Goal: Task Accomplishment & Management: Manage account settings

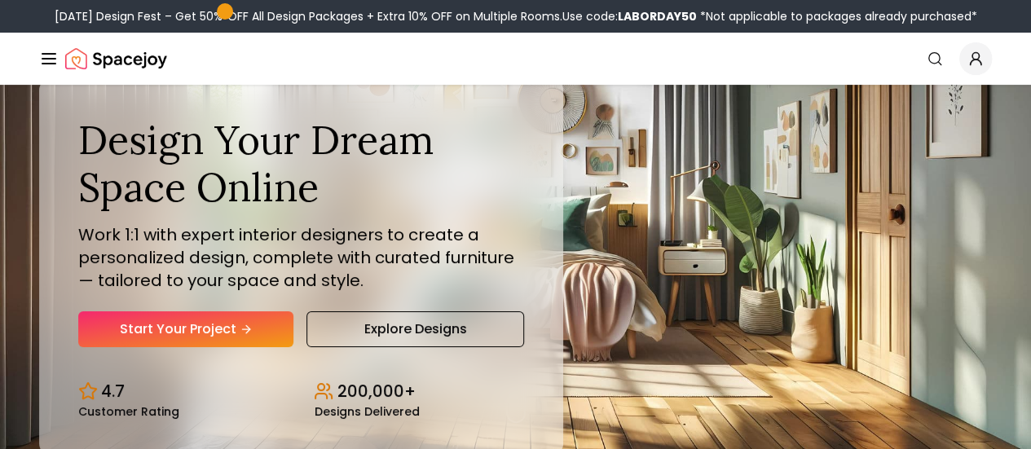
click at [0, 0] on link "AI Design" at bounding box center [0, 0] width 0 height 0
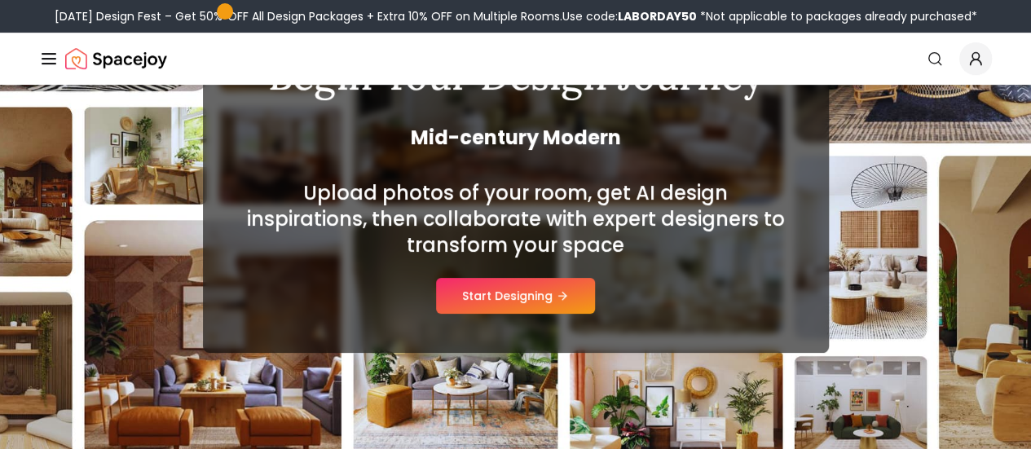
scroll to position [179, 0]
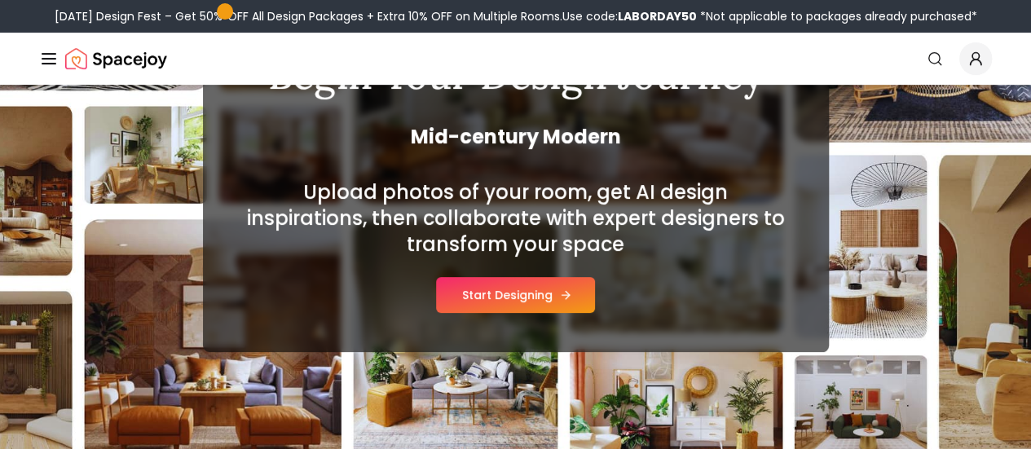
click at [559, 295] on icon at bounding box center [565, 295] width 13 height 13
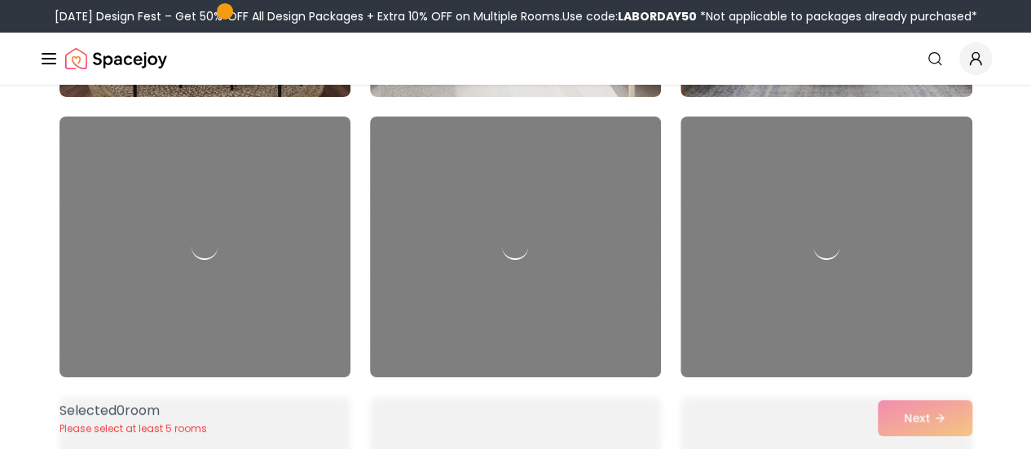
scroll to position [2917, 0]
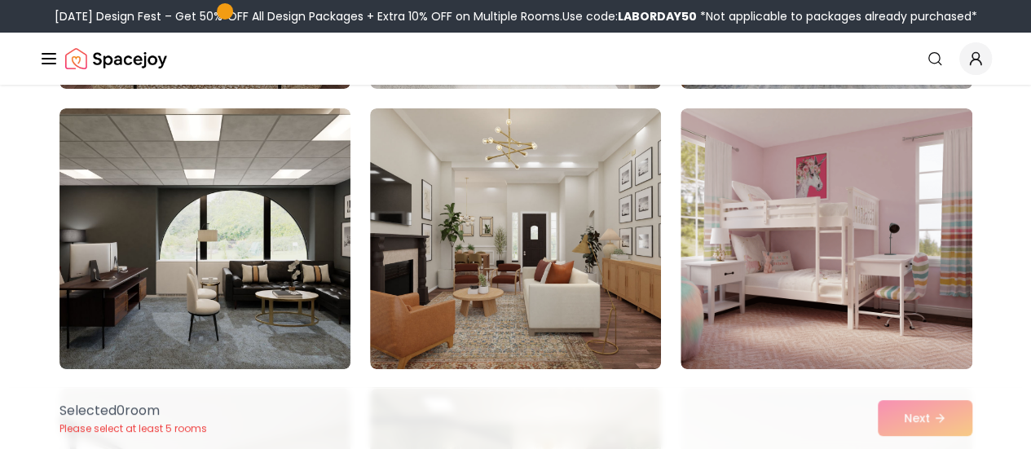
click at [0, 0] on link "Login" at bounding box center [0, 0] width 0 height 0
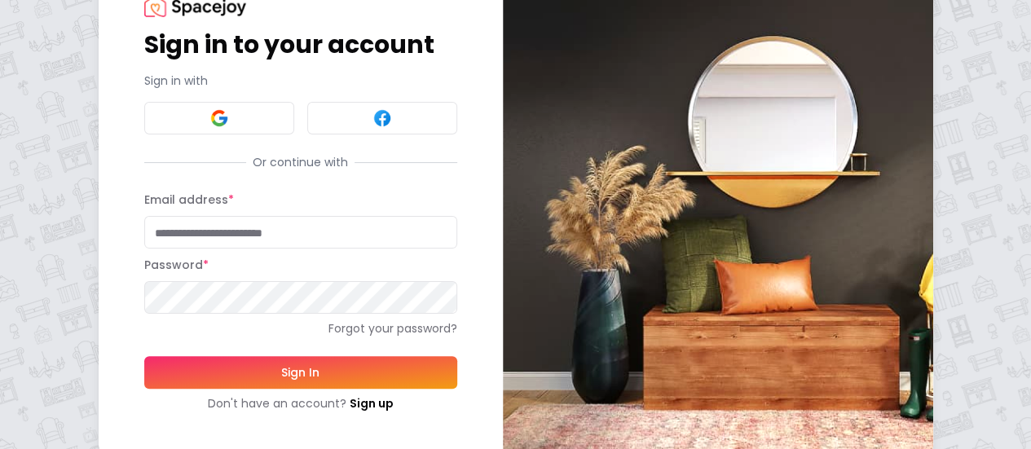
scroll to position [84, 0]
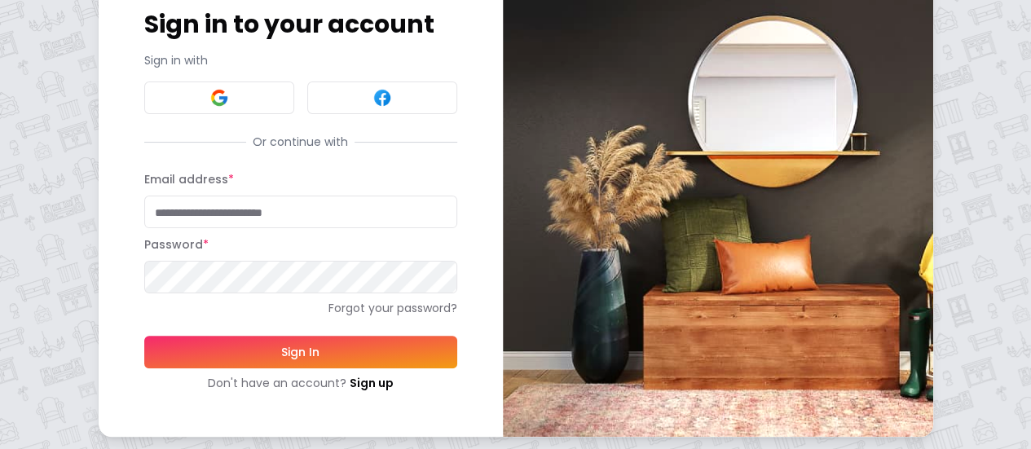
click at [144, 350] on button "Sign In" at bounding box center [300, 352] width 313 height 33
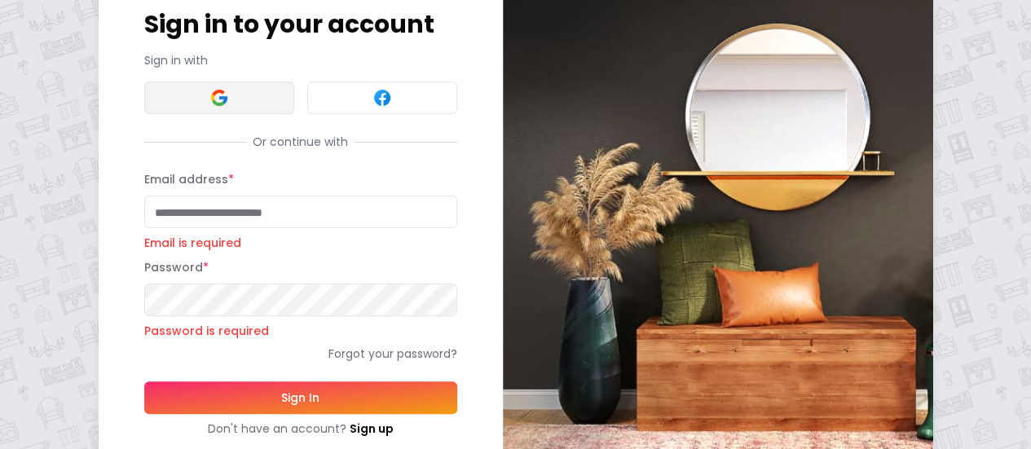
click at [144, 101] on button at bounding box center [219, 98] width 150 height 33
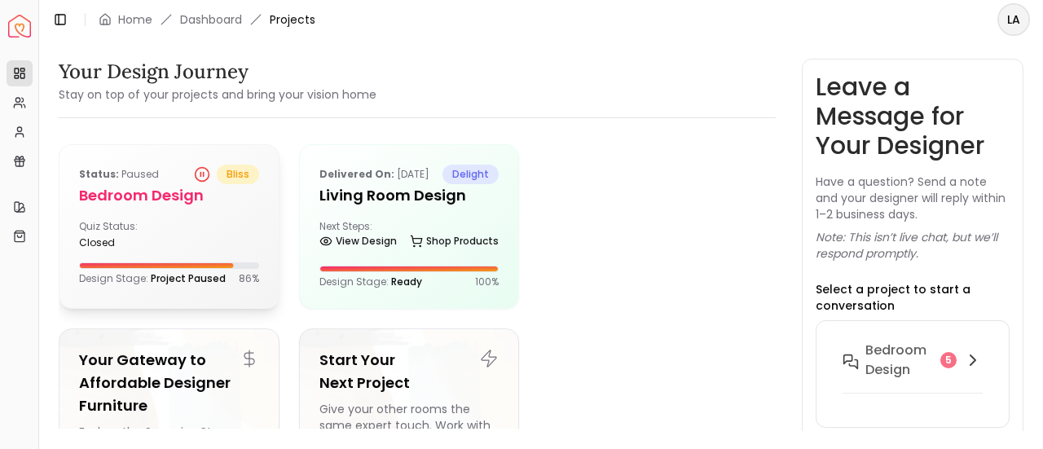
click at [143, 249] on div "closed" at bounding box center [120, 242] width 83 height 13
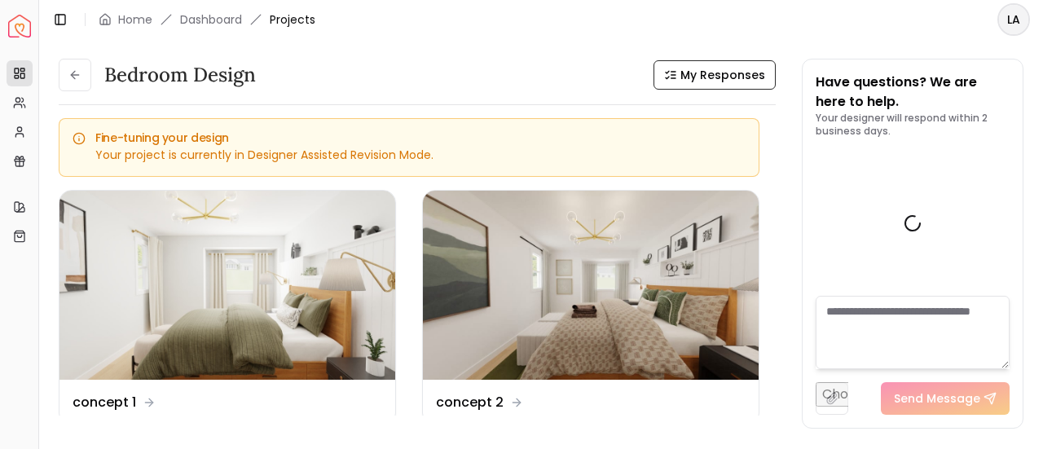
scroll to position [4102, 0]
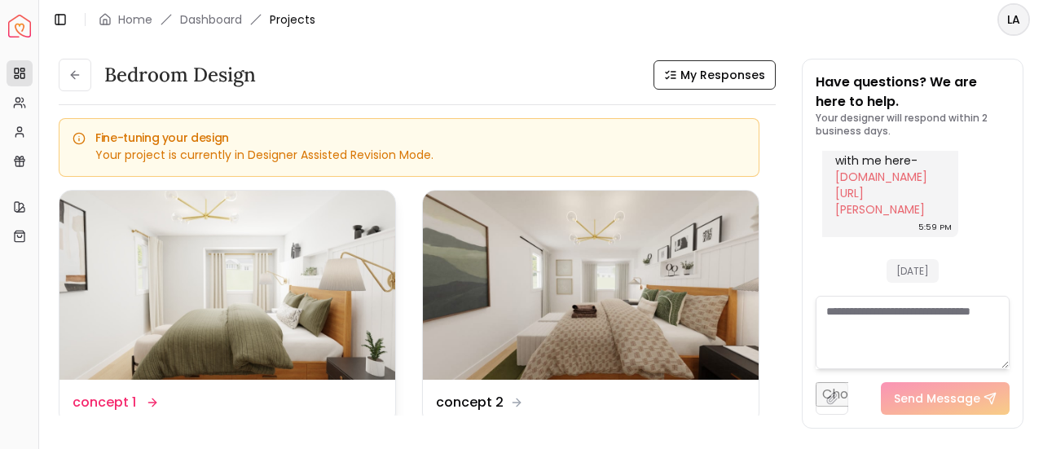
click at [174, 284] on img at bounding box center [228, 285] width 336 height 189
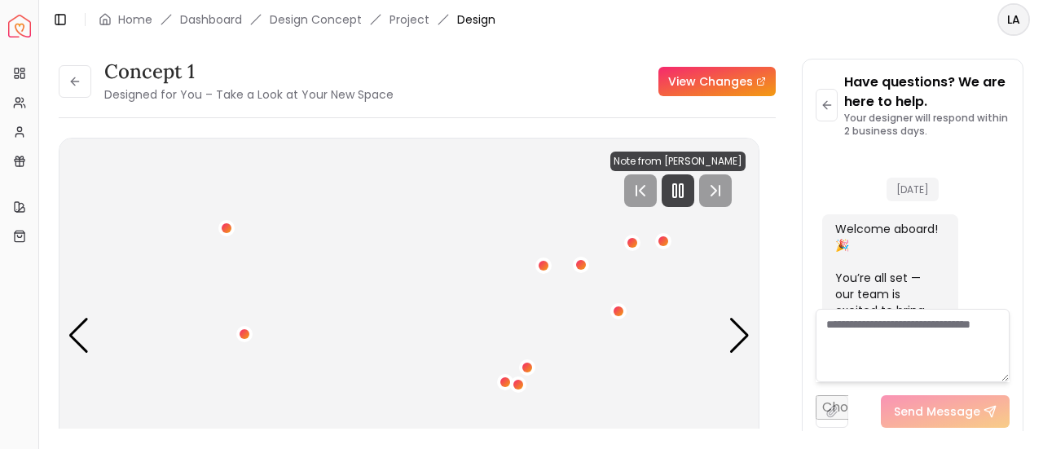
scroll to position [4089, 0]
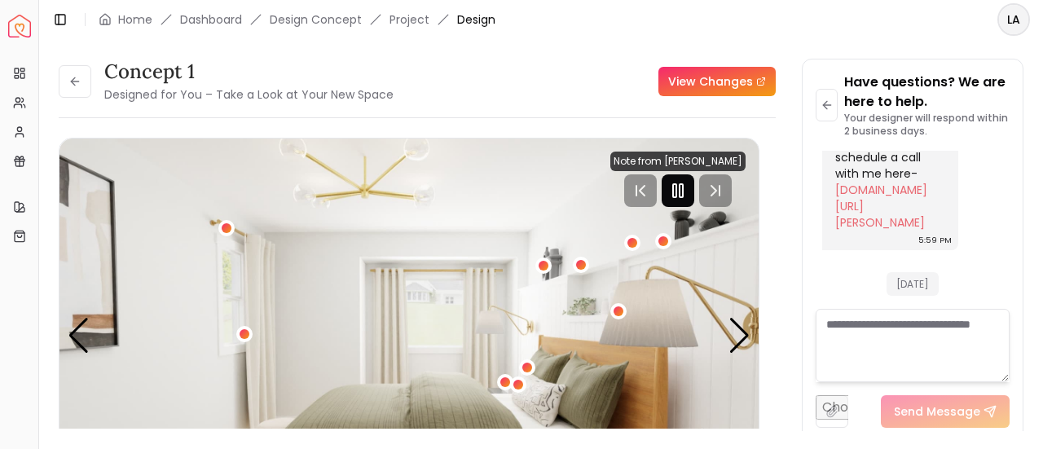
click at [677, 192] on rect "Pause" at bounding box center [674, 190] width 3 height 13
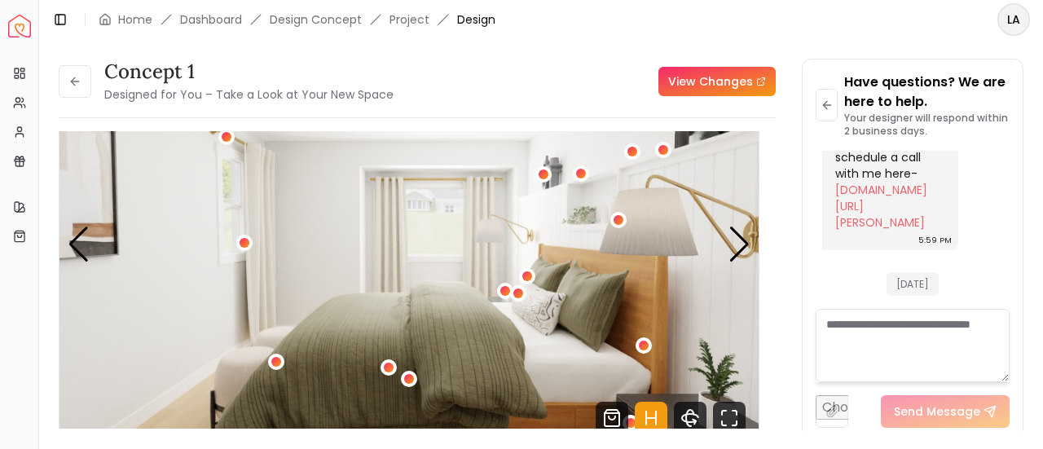
scroll to position [106, 0]
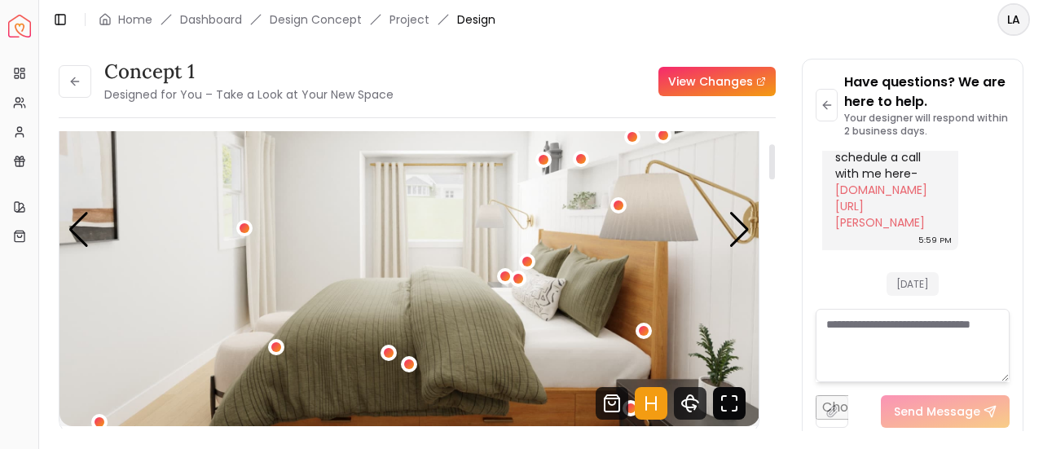
click at [729, 393] on icon "Fullscreen" at bounding box center [729, 403] width 33 height 33
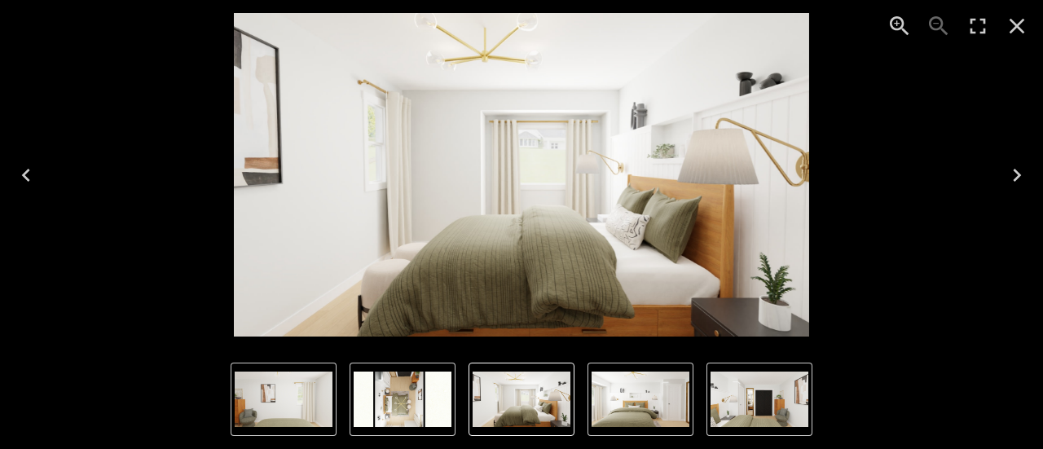
click at [1006, 175] on icon "Next" at bounding box center [1017, 175] width 26 height 26
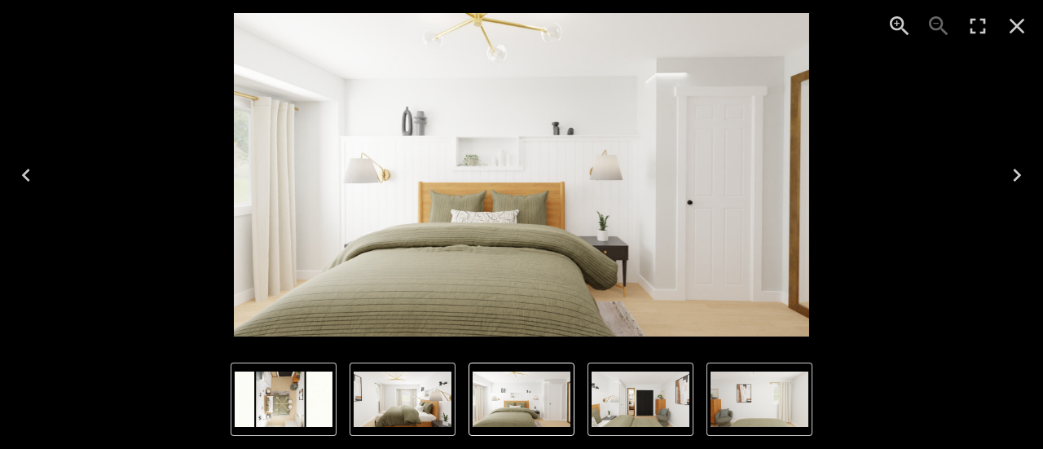
click at [1006, 175] on icon "Next" at bounding box center [1017, 175] width 26 height 26
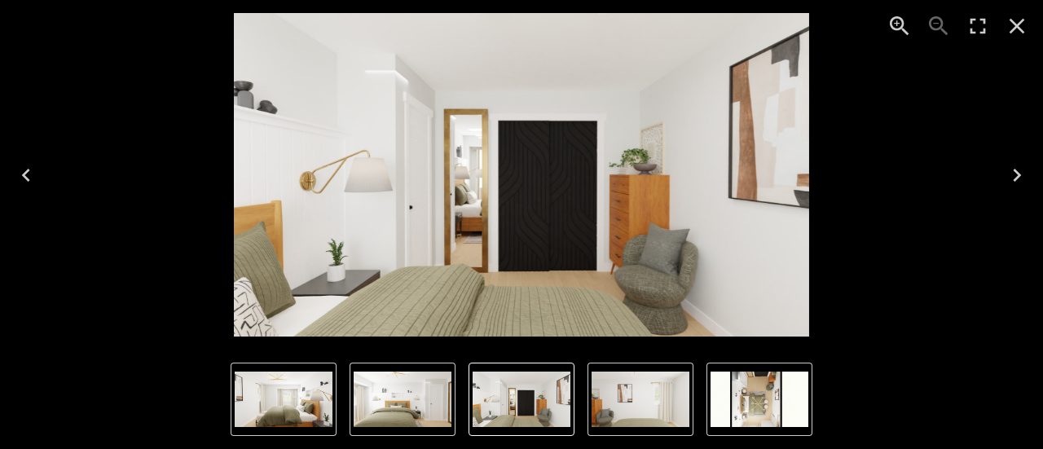
click at [452, 205] on img "3 of 5" at bounding box center [521, 175] width 575 height 324
click at [1016, 180] on icon "Next" at bounding box center [1017, 175] width 8 height 13
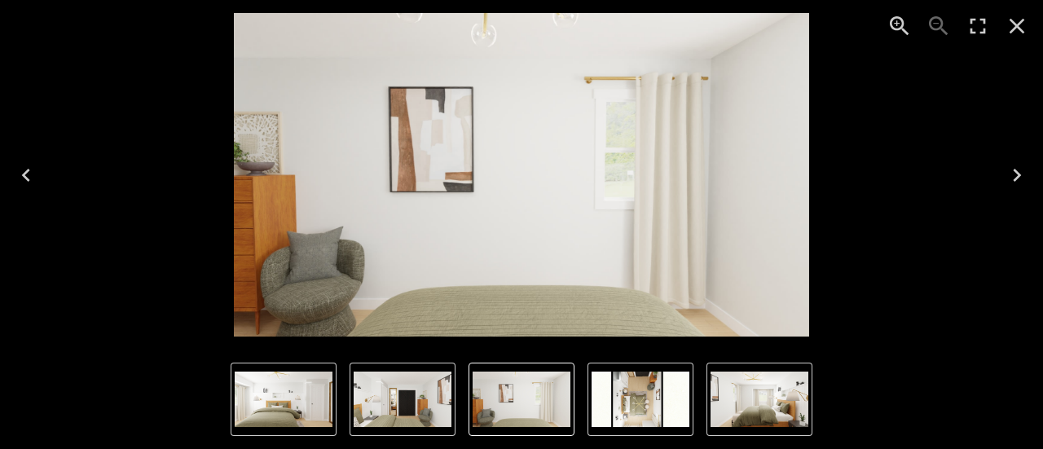
click at [1016, 180] on icon "Next" at bounding box center [1017, 175] width 8 height 13
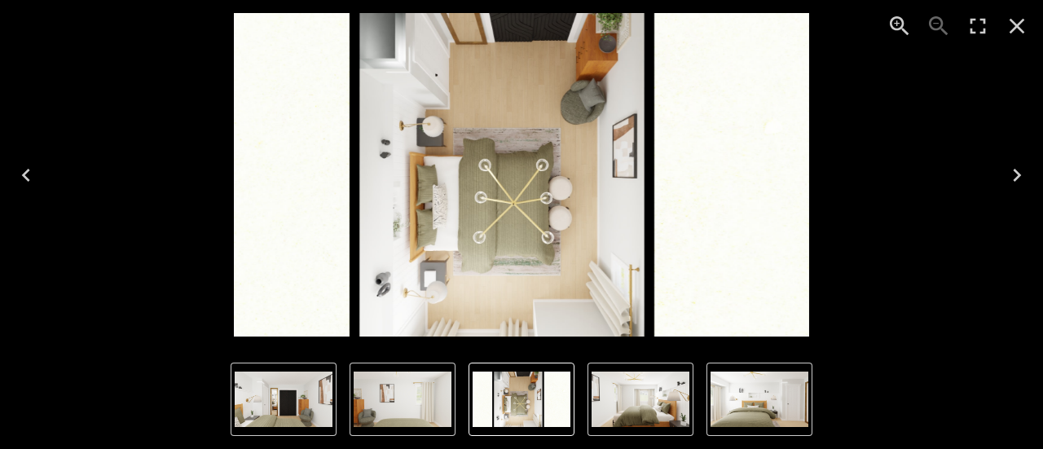
click at [1016, 180] on icon "Next" at bounding box center [1017, 175] width 8 height 13
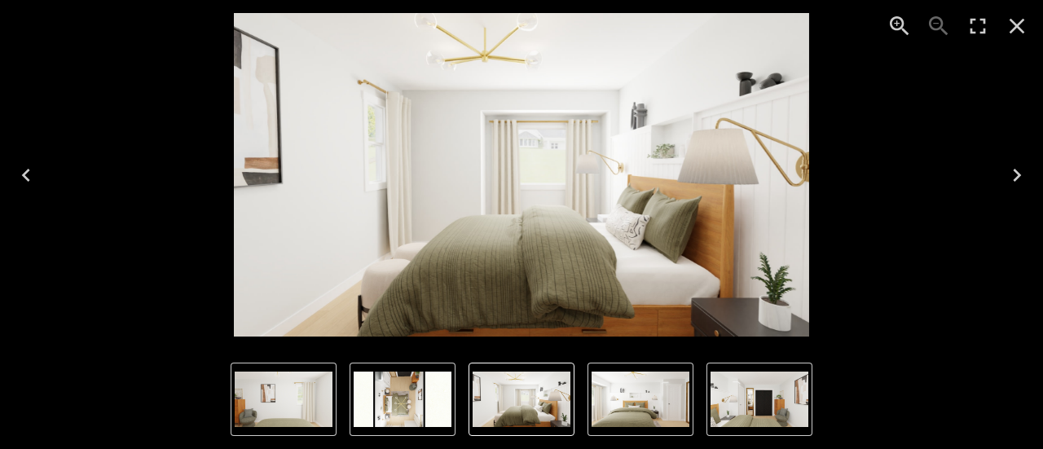
click at [1010, 174] on icon "Next" at bounding box center [1017, 175] width 26 height 26
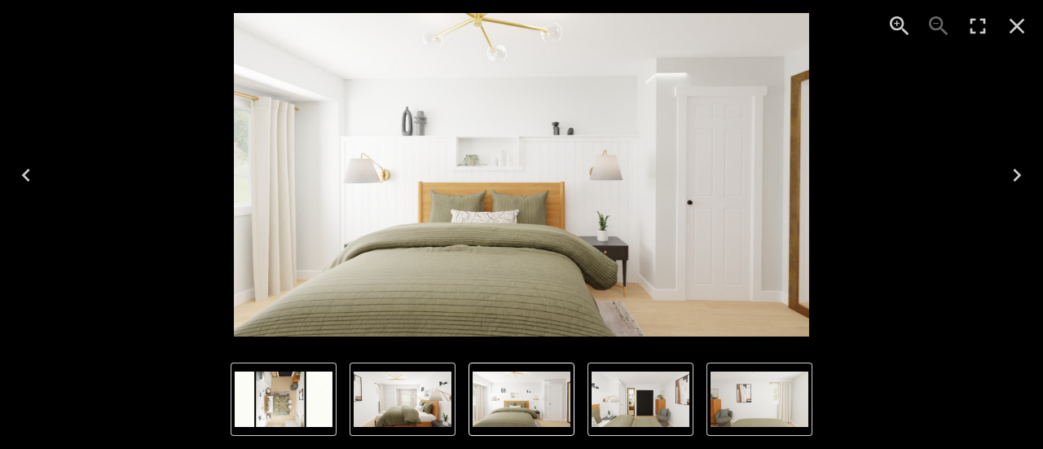
click at [1010, 174] on icon "Next" at bounding box center [1017, 175] width 26 height 26
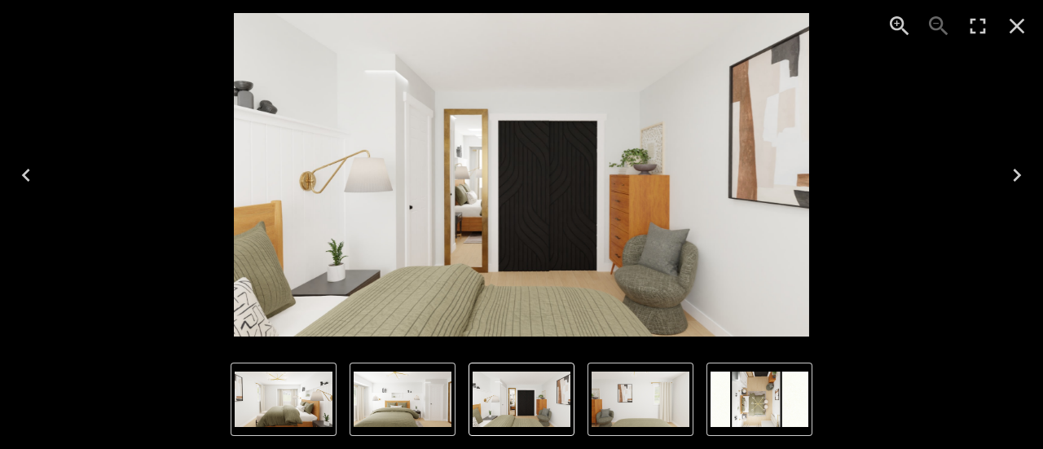
click at [1022, 174] on icon "Next" at bounding box center [1017, 175] width 26 height 26
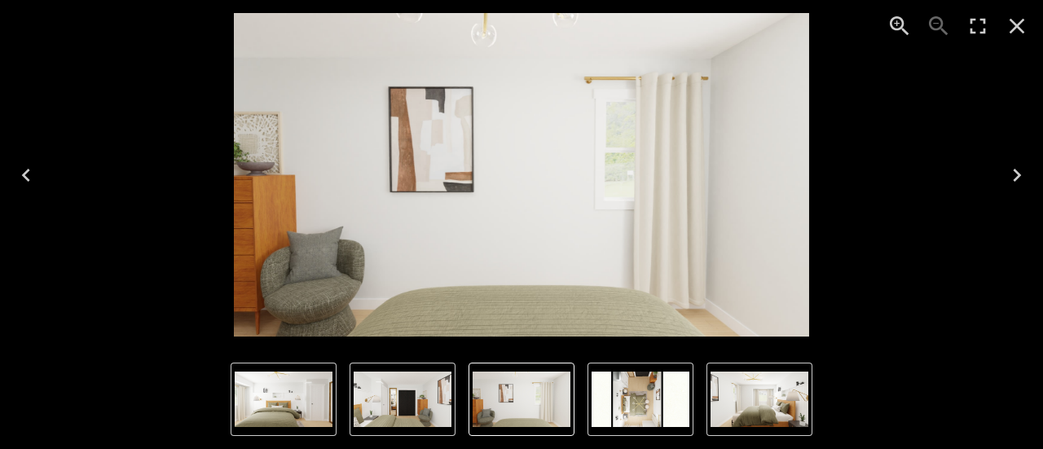
click at [1022, 174] on icon "Next" at bounding box center [1017, 175] width 26 height 26
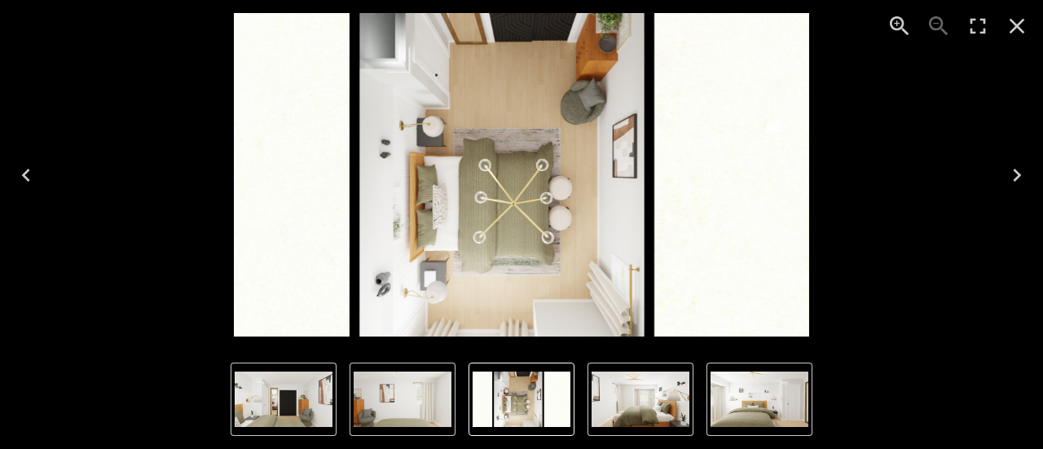
click at [1022, 174] on icon "Next" at bounding box center [1017, 175] width 26 height 26
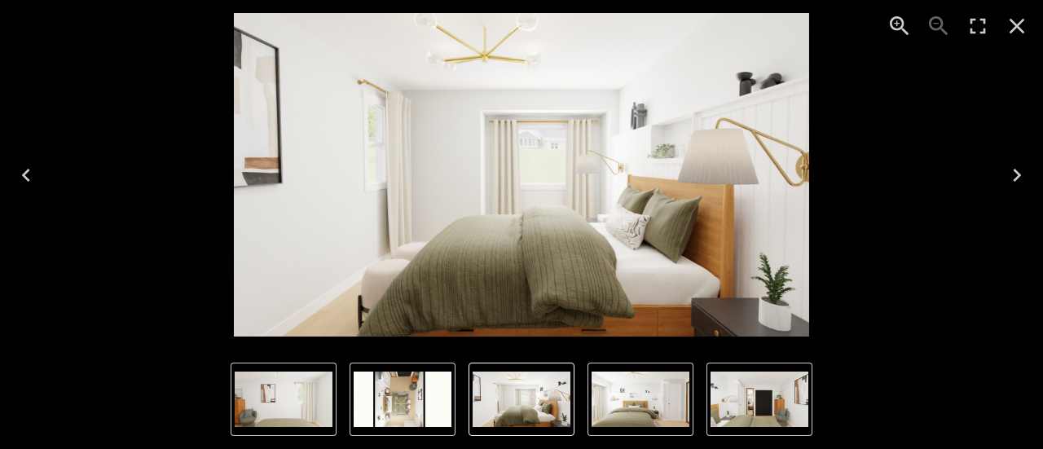
click at [1022, 174] on icon "Next" at bounding box center [1017, 175] width 26 height 26
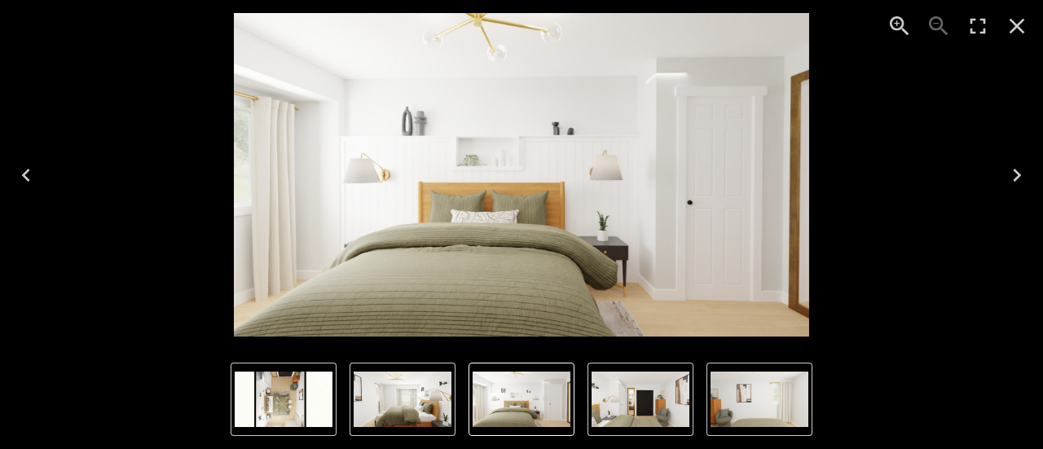
click at [1019, 180] on icon "Next" at bounding box center [1017, 175] width 26 height 26
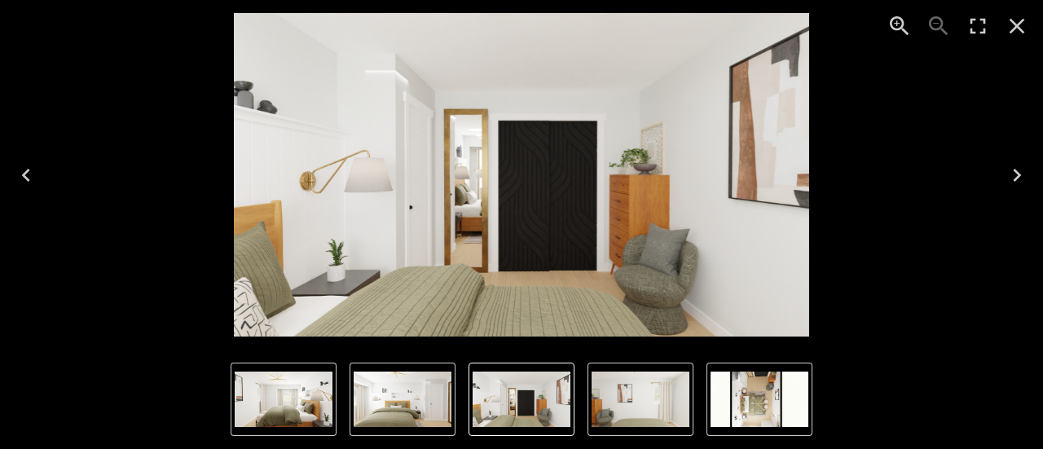
click at [1019, 180] on icon "Next" at bounding box center [1017, 175] width 26 height 26
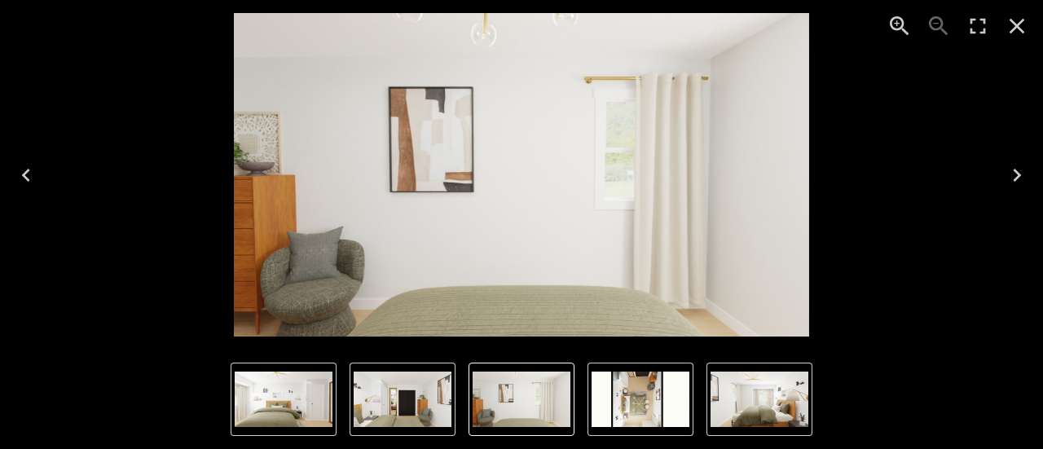
click at [647, 411] on img "5 of 5" at bounding box center [641, 399] width 98 height 55
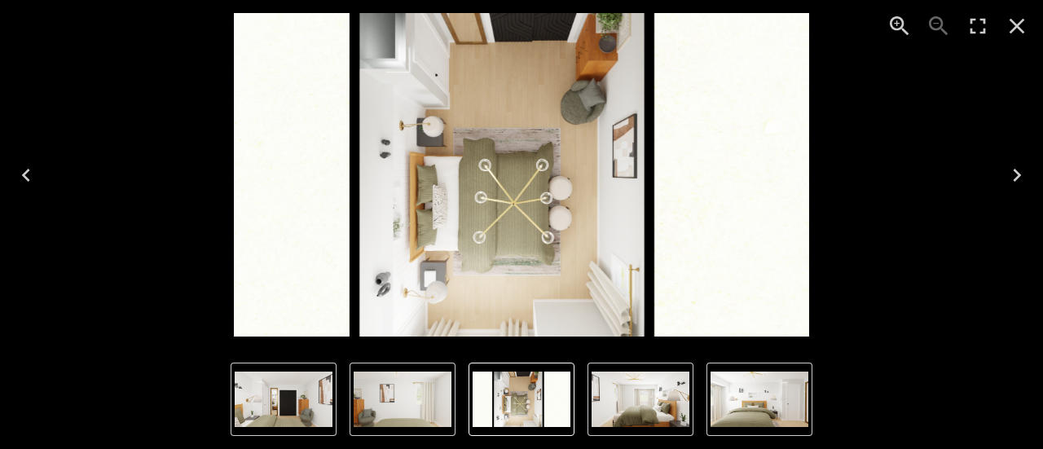
click at [518, 138] on img "5 of 5" at bounding box center [521, 175] width 575 height 324
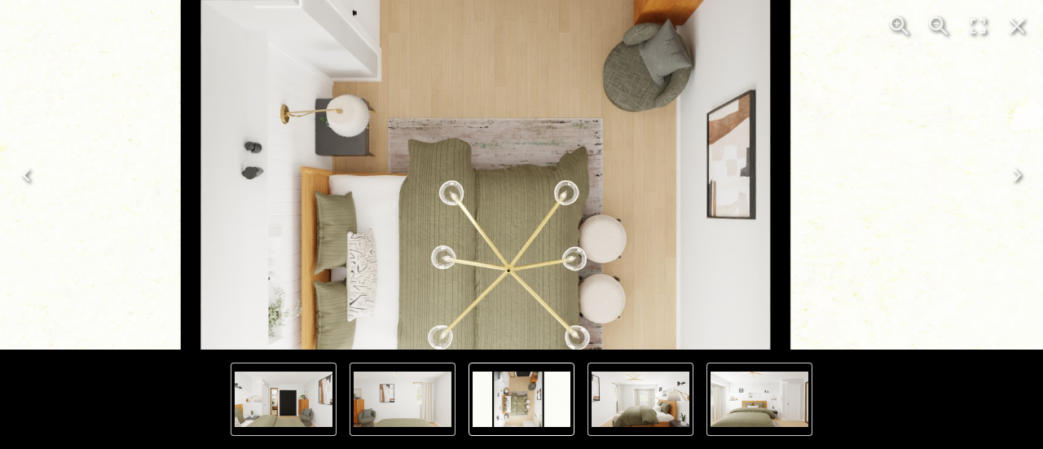
click at [518, 138] on img "5 of 5" at bounding box center [524, 212] width 1151 height 647
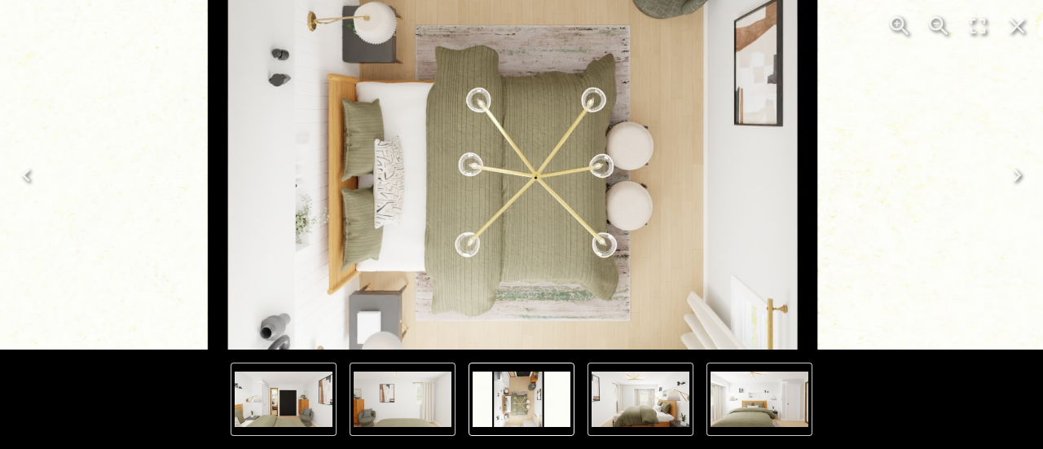
click at [29, 178] on icon "Previous" at bounding box center [26, 175] width 26 height 26
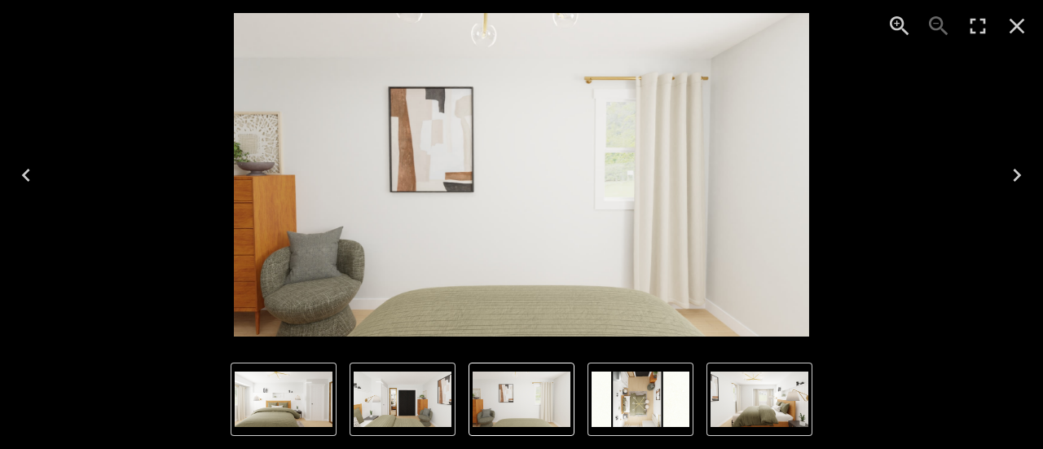
click at [1017, 25] on icon "Close" at bounding box center [1017, 26] width 15 height 15
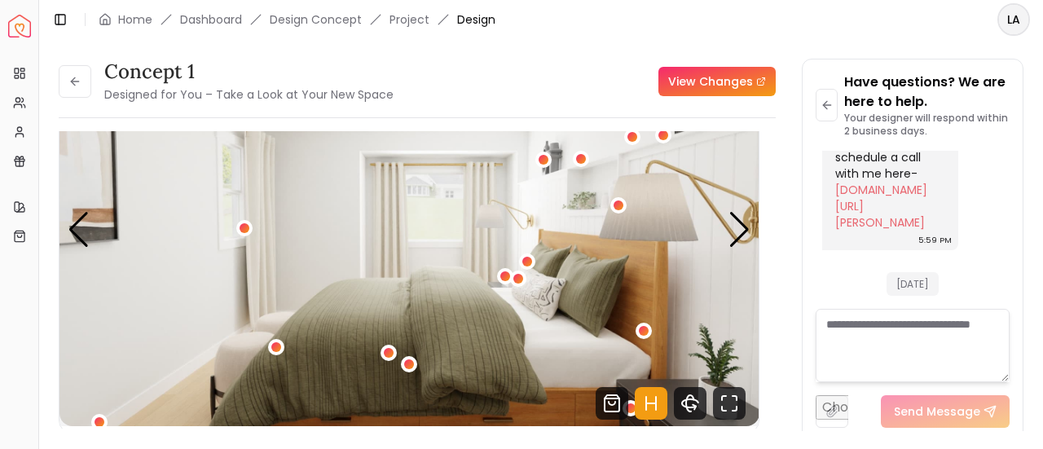
scroll to position [105, 0]
click at [99, 420] on div "1 / 5" at bounding box center [99, 423] width 12 height 12
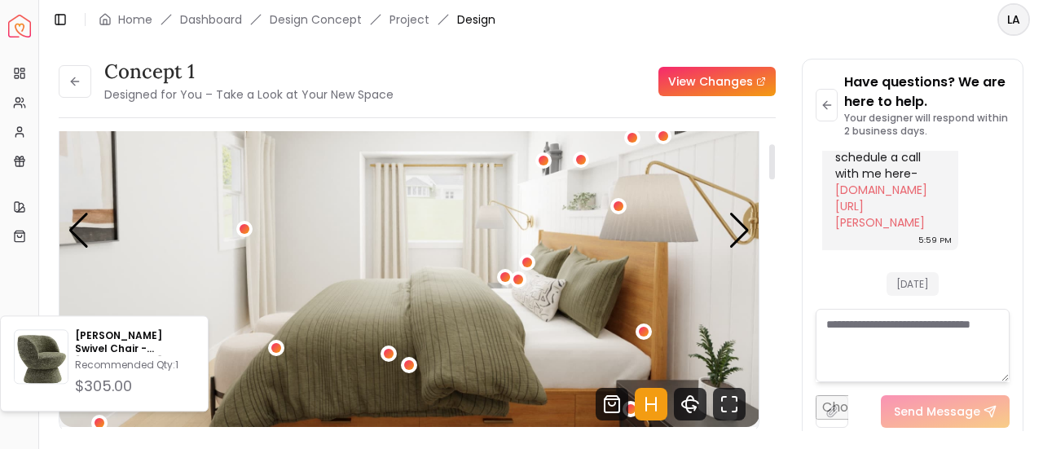
click at [199, 282] on img "1 / 5" at bounding box center [410, 230] width 700 height 394
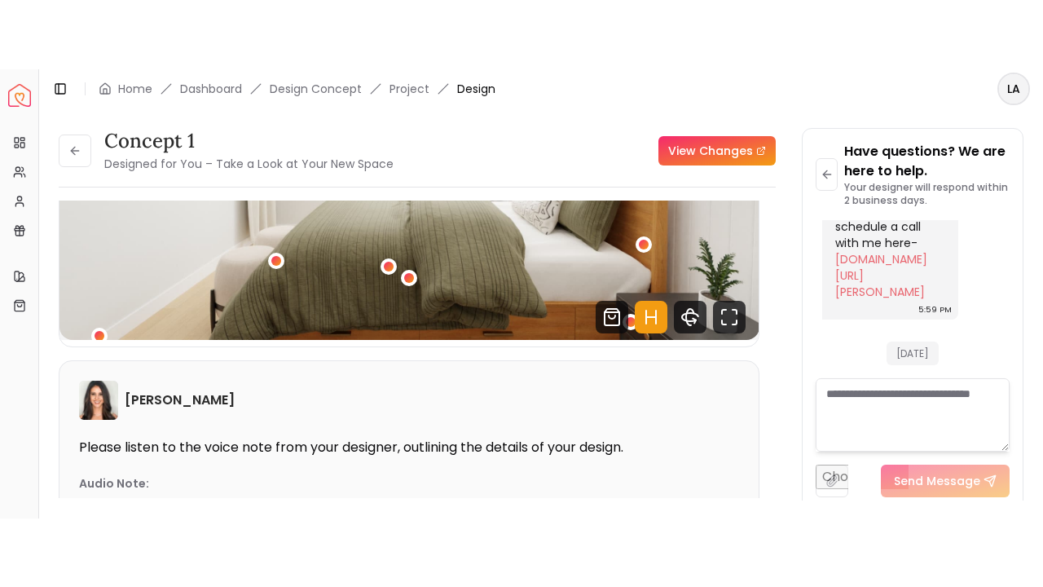
scroll to position [253, 0]
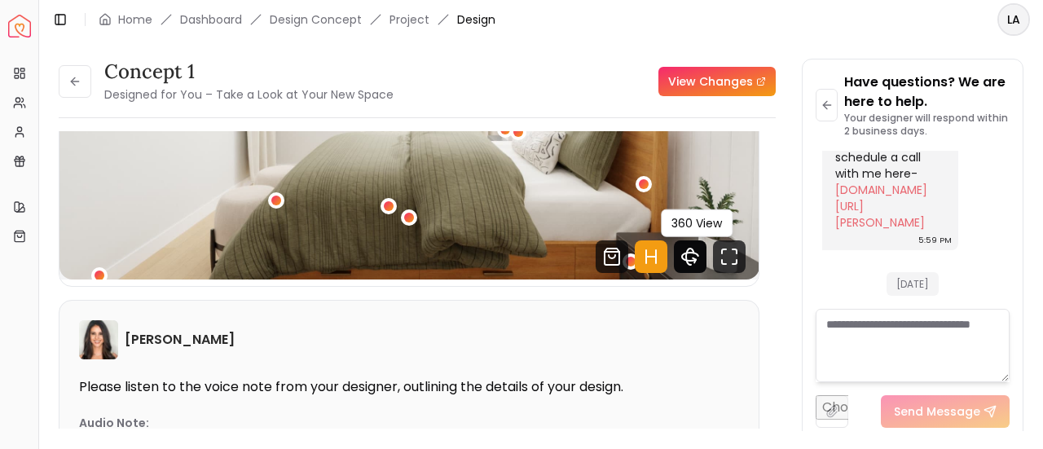
click at [699, 250] on icon "360 View" at bounding box center [690, 256] width 33 height 33
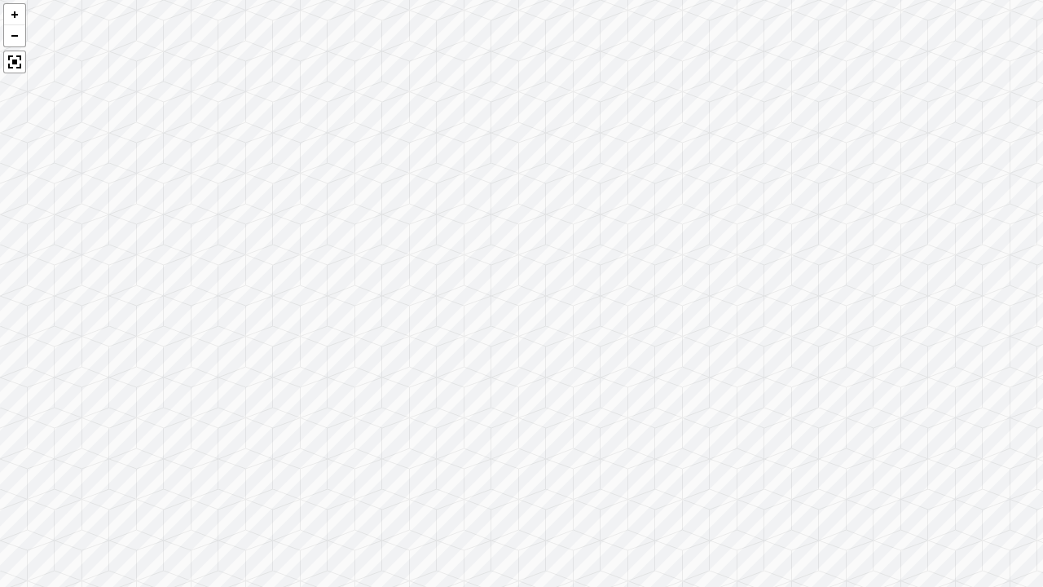
drag, startPoint x: 742, startPoint y: 385, endPoint x: 572, endPoint y: 0, distance: 420.4
drag, startPoint x: 585, startPoint y: 509, endPoint x: 634, endPoint y: 214, distance: 299.1
click at [507, 448] on div at bounding box center [521, 293] width 1043 height 587
drag, startPoint x: 769, startPoint y: 239, endPoint x: 131, endPoint y: 163, distance: 642.7
drag, startPoint x: 635, startPoint y: 180, endPoint x: 86, endPoint y: 303, distance: 562.2
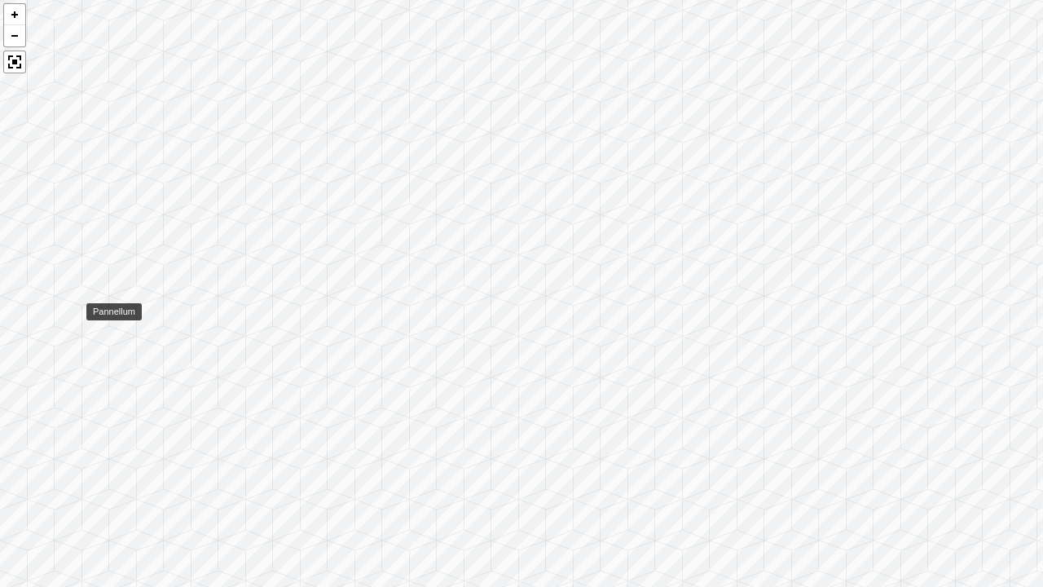
drag, startPoint x: 86, startPoint y: 303, endPoint x: 46, endPoint y: 314, distance: 42.1
drag, startPoint x: 704, startPoint y: 262, endPoint x: 717, endPoint y: 0, distance: 262.8
click at [577, 204] on div at bounding box center [521, 293] width 1043 height 587
click at [884, 104] on div at bounding box center [521, 293] width 1043 height 587
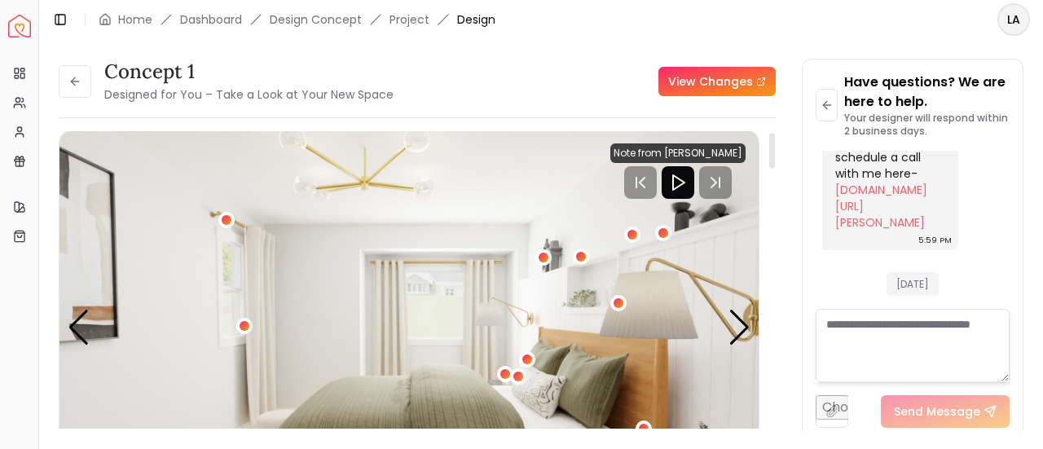
scroll to position [0, 0]
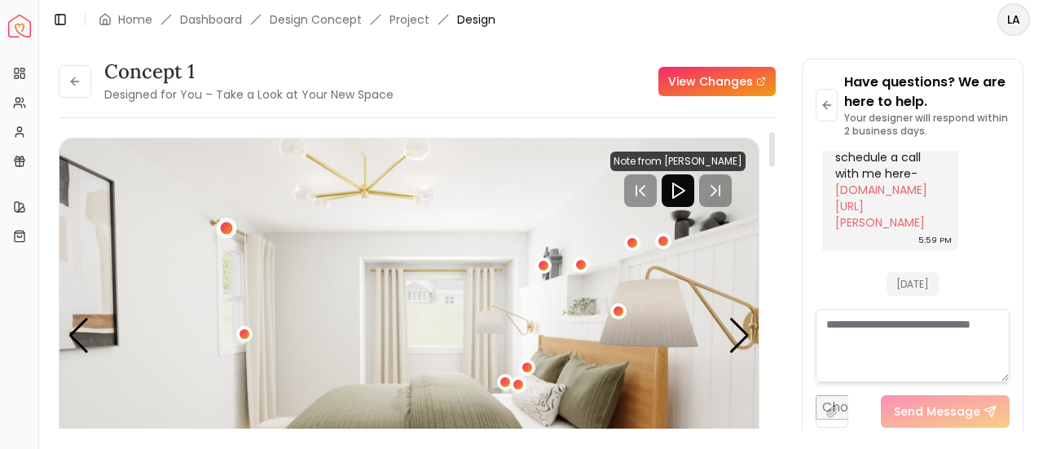
click at [225, 228] on div "1 / 5" at bounding box center [227, 228] width 12 height 12
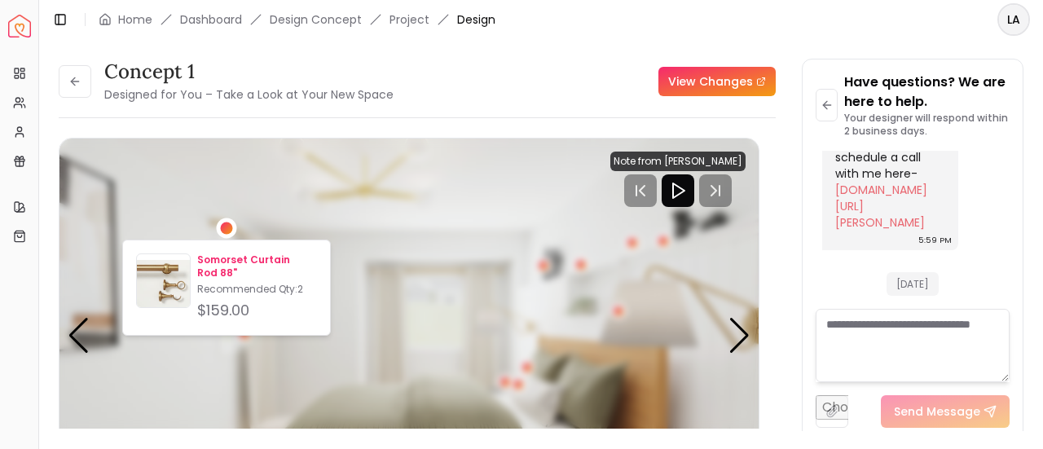
click at [244, 257] on p "Somorset Curtain Rod 88"" at bounding box center [257, 266] width 120 height 26
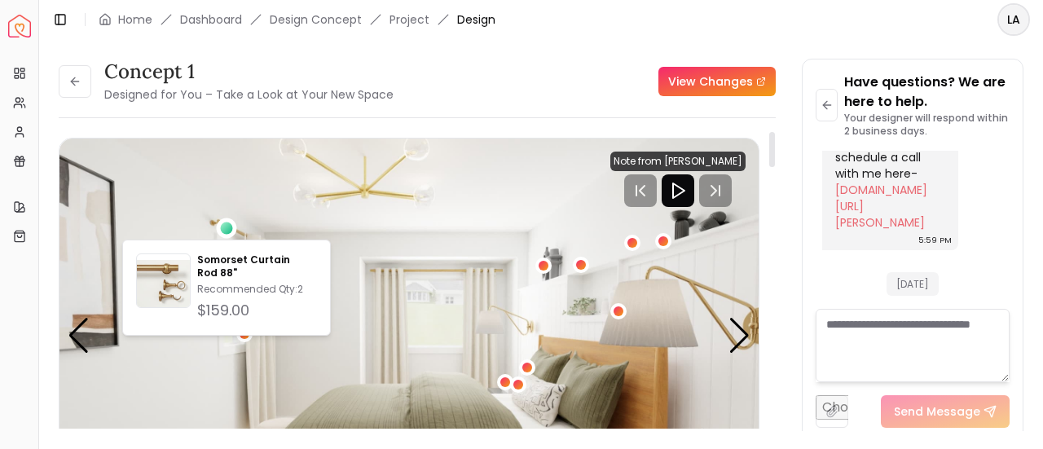
click at [589, 75] on div "concept 1 Designed for You – Take a Look at Your New Space View Changes" at bounding box center [417, 82] width 717 height 46
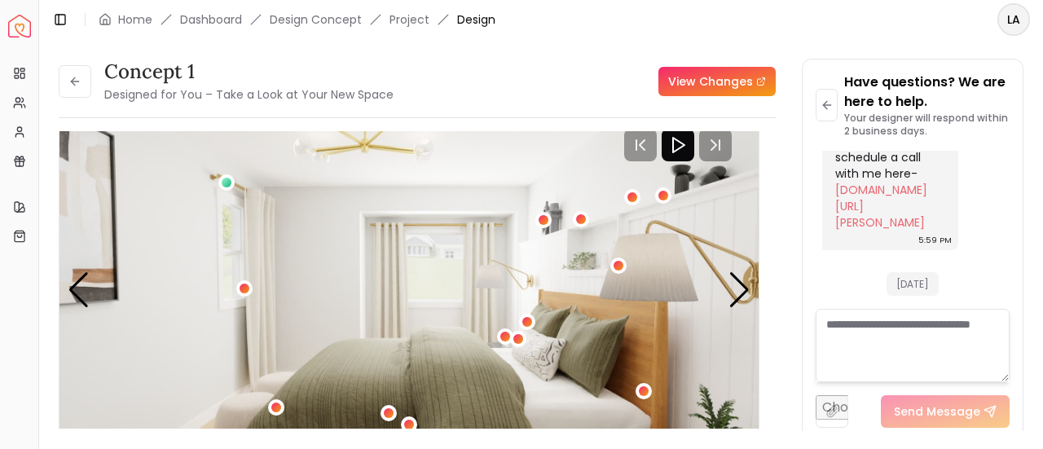
scroll to position [44, 0]
click at [730, 86] on link "View Changes" at bounding box center [717, 81] width 117 height 29
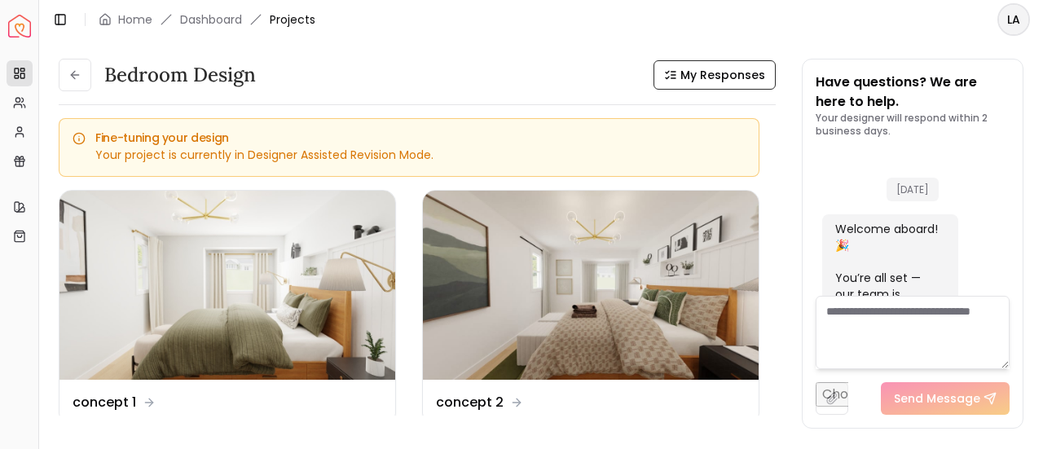
scroll to position [4102, 0]
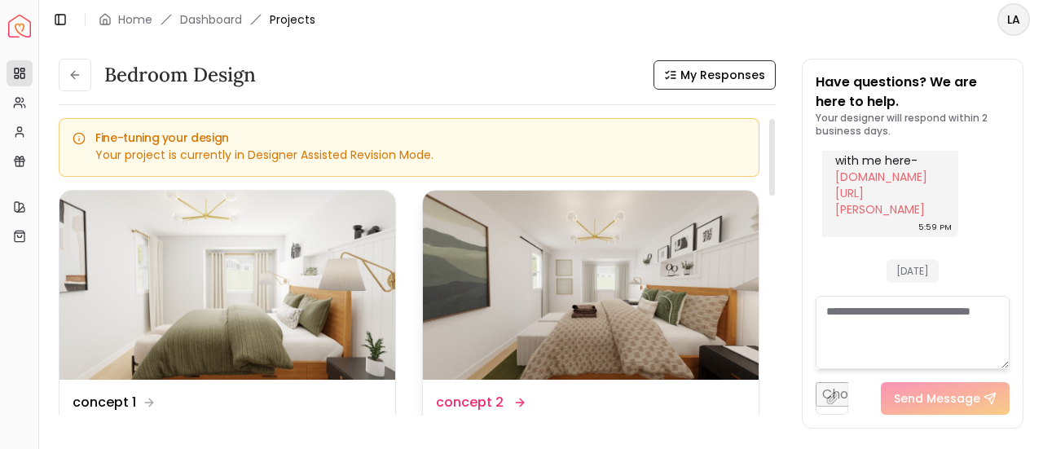
click at [596, 298] on img at bounding box center [591, 285] width 336 height 189
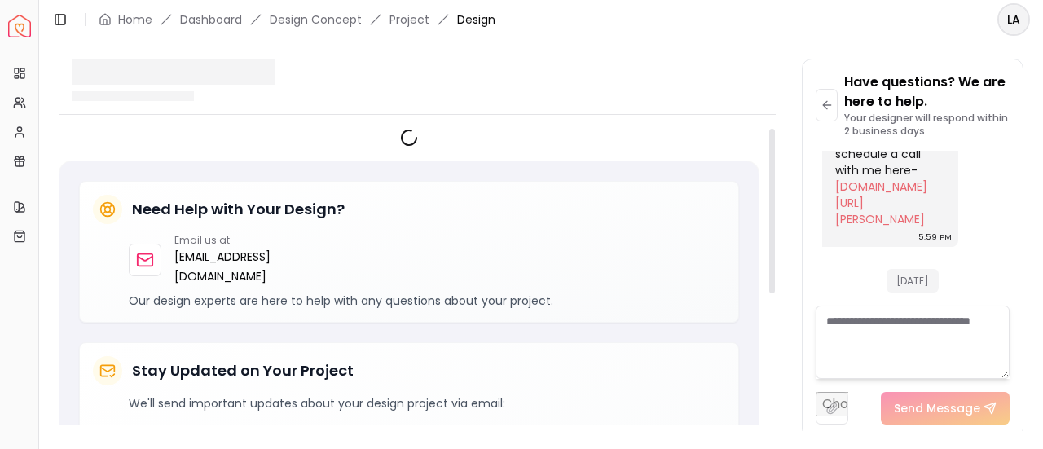
scroll to position [4089, 0]
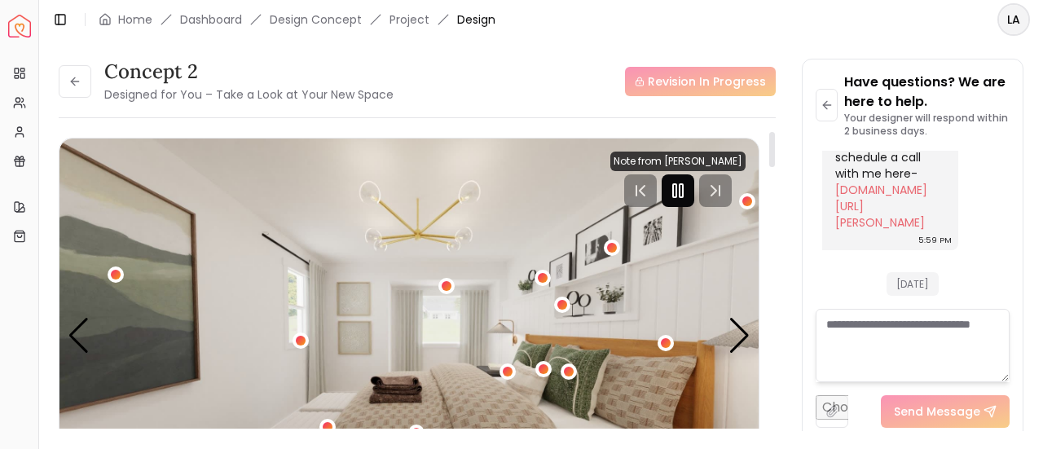
click at [688, 188] on icon "Pause" at bounding box center [678, 191] width 20 height 20
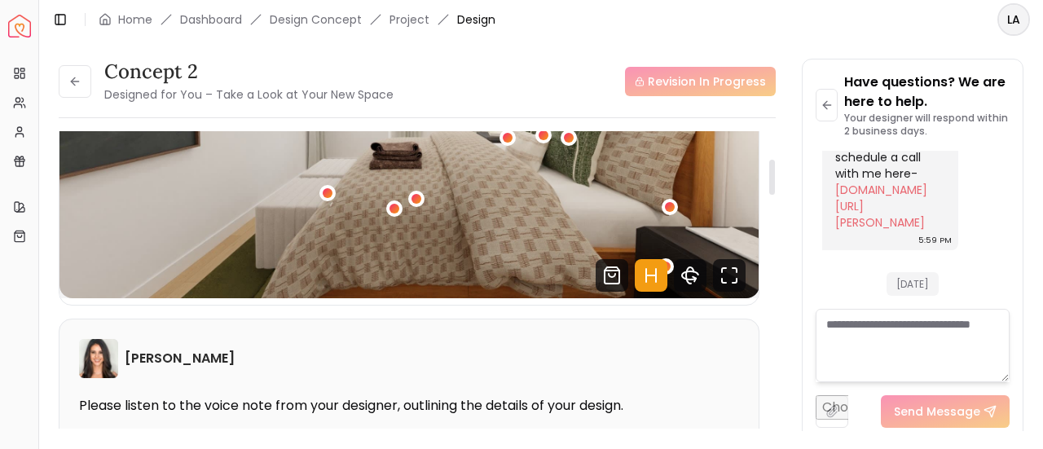
scroll to position [235, 0]
click at [729, 283] on icon "Fullscreen" at bounding box center [729, 274] width 33 height 33
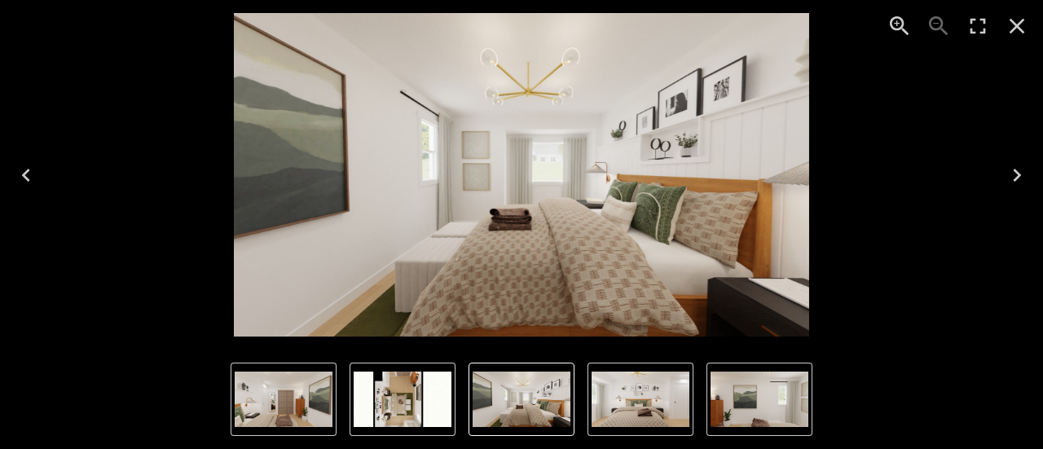
click at [407, 401] on img "5 of 5" at bounding box center [403, 399] width 98 height 55
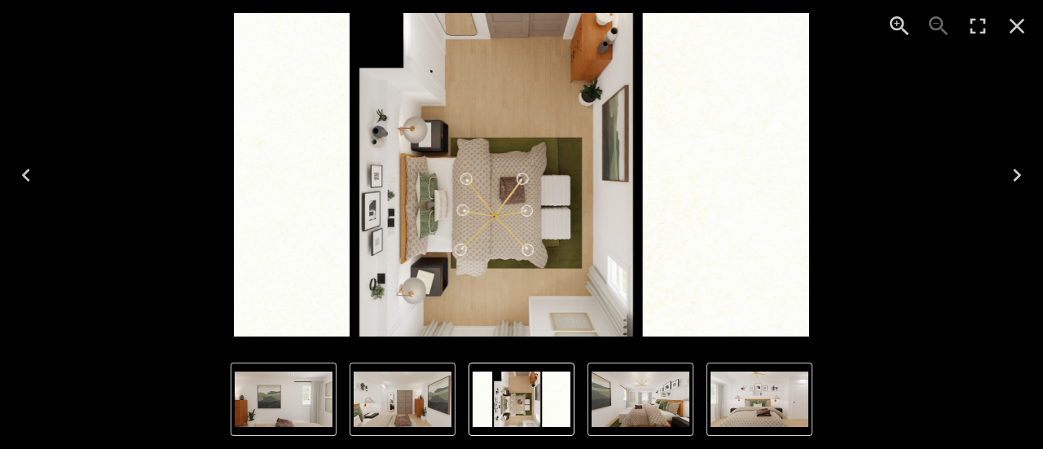
click at [553, 391] on img "5 of 5" at bounding box center [522, 399] width 98 height 55
click at [534, 399] on img "5 of 5" at bounding box center [522, 399] width 98 height 55
click at [620, 392] on img "1 of 5" at bounding box center [641, 399] width 98 height 55
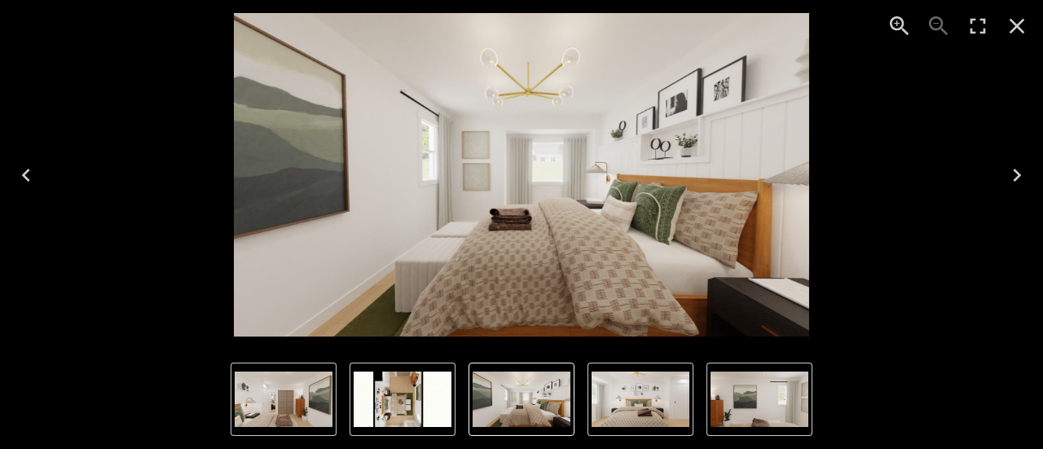
click at [746, 405] on img "3 of 5" at bounding box center [760, 399] width 98 height 55
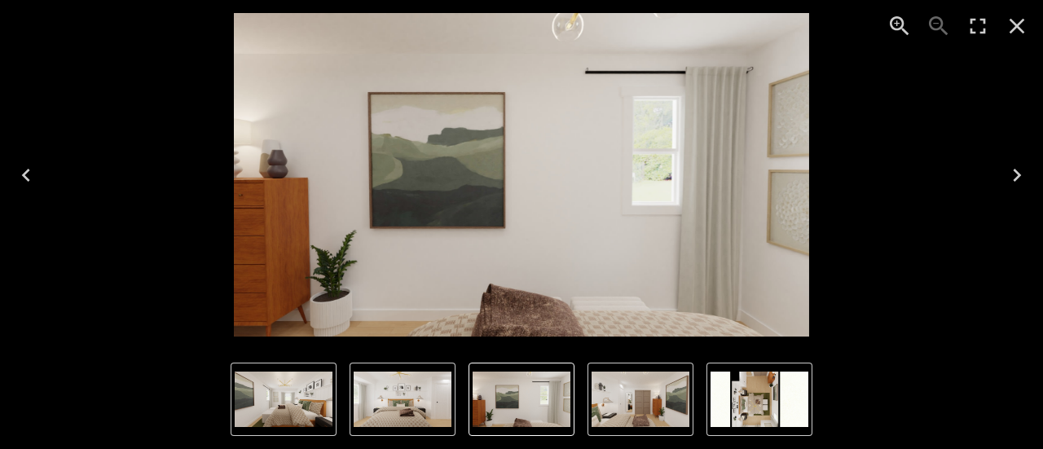
click at [753, 392] on img "5 of 5" at bounding box center [760, 399] width 98 height 55
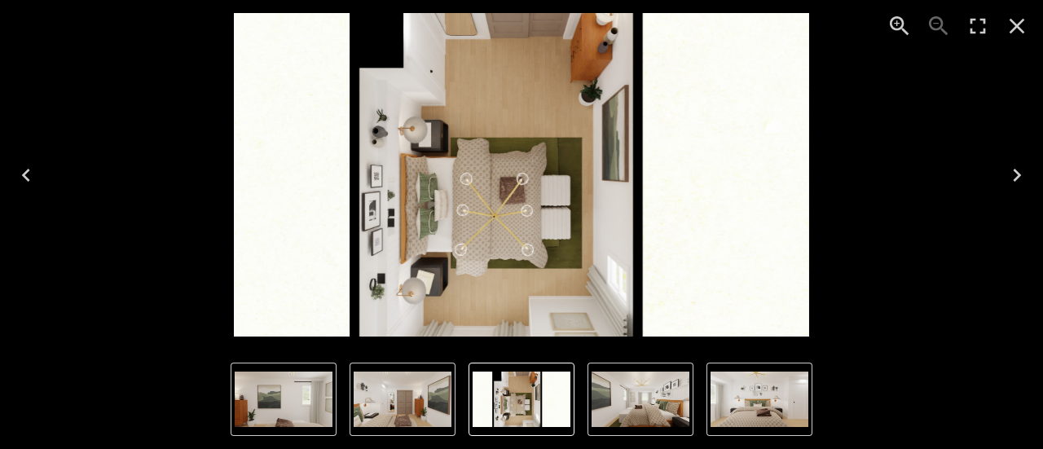
click at [1018, 25] on icon "Close" at bounding box center [1017, 26] width 15 height 15
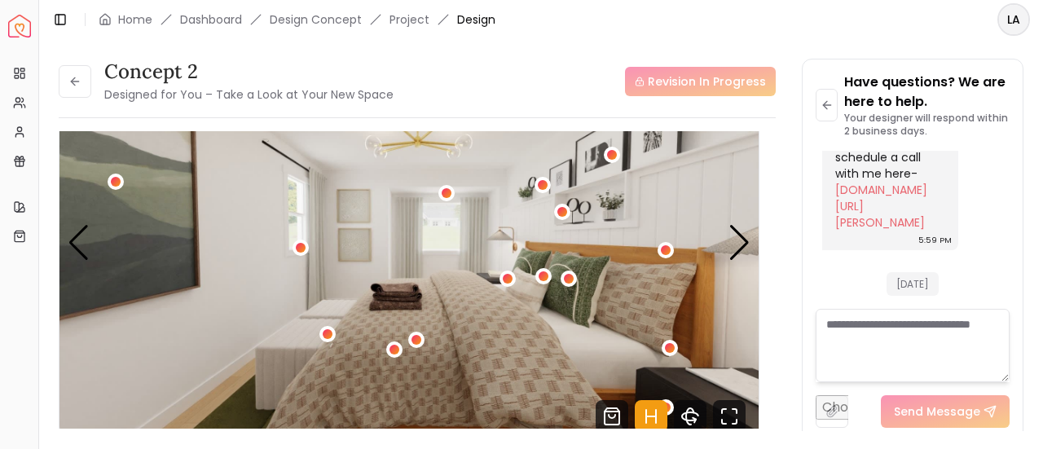
scroll to position [91, 0]
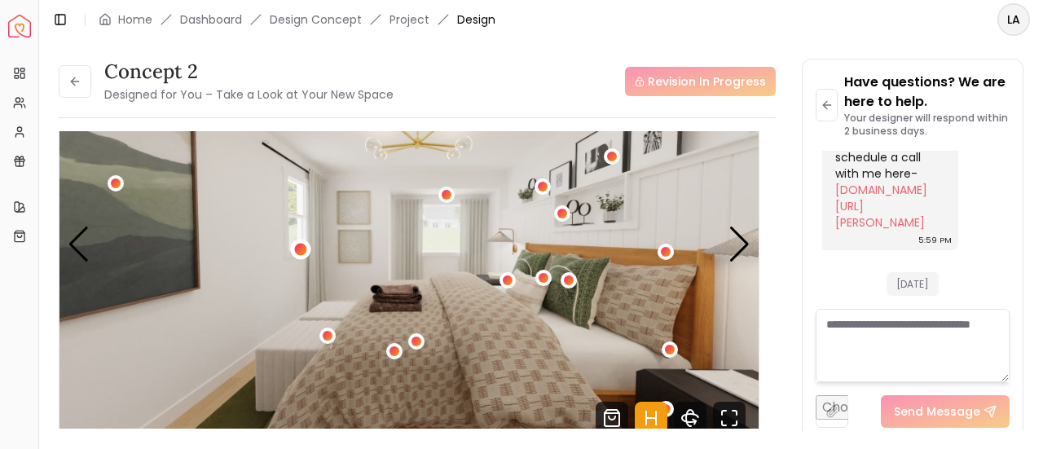
click at [305, 245] on div "1 / 5" at bounding box center [301, 249] width 12 height 12
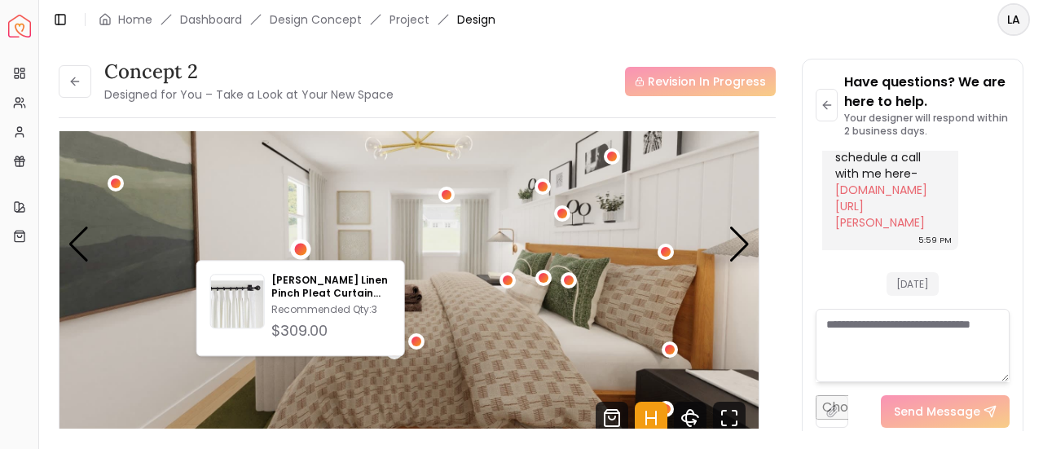
click at [304, 200] on img "1 / 5" at bounding box center [410, 244] width 700 height 394
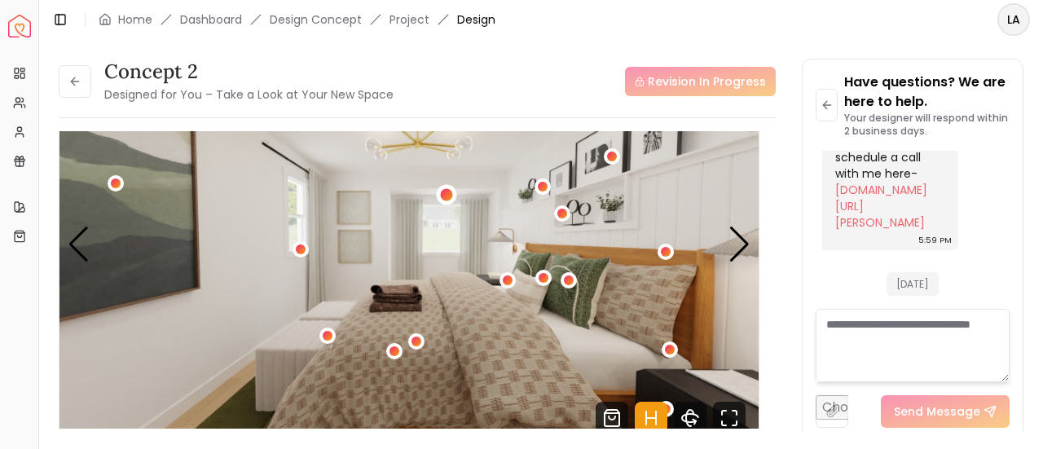
click at [447, 195] on div "1 / 5" at bounding box center [447, 195] width 12 height 12
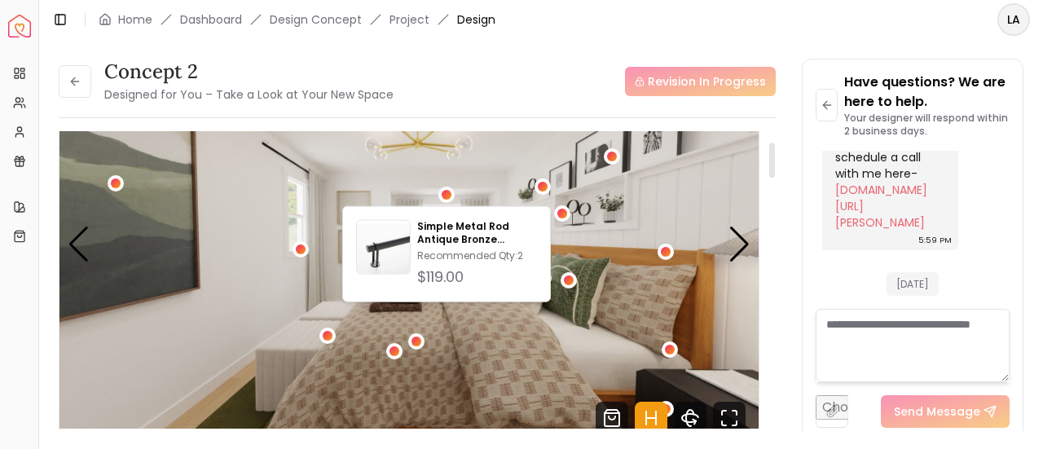
click at [539, 170] on img "1 / 5" at bounding box center [410, 244] width 700 height 394
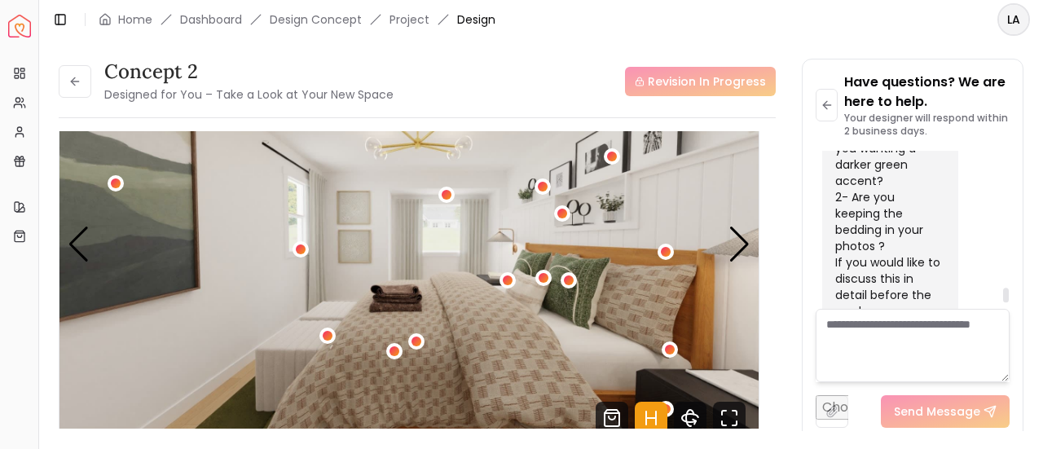
scroll to position [3908, 0]
